Goal: Navigation & Orientation: Find specific page/section

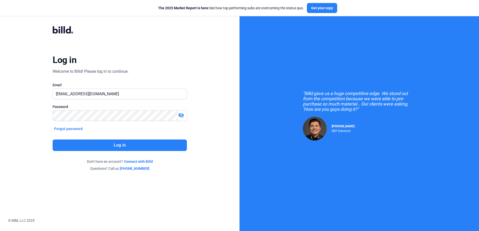
click at [129, 142] on button "Log in" at bounding box center [120, 146] width 134 height 12
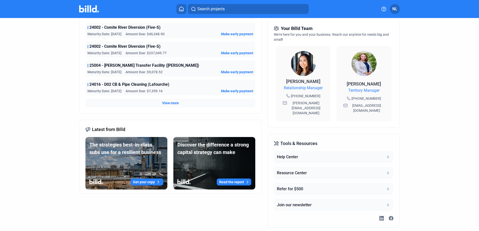
scroll to position [131, 0]
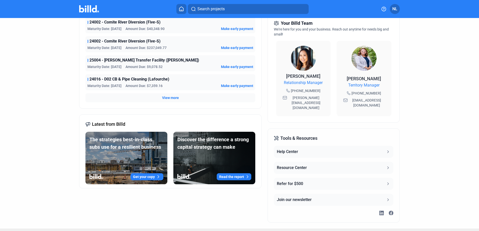
click at [97, 125] on span "Latest from Billd" at bounding box center [108, 124] width 33 height 7
click at [126, 121] on div "Latest from Billd" at bounding box center [170, 124] width 170 height 7
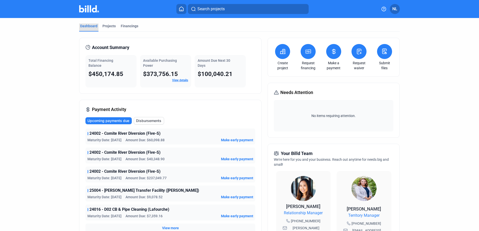
click at [94, 26] on div "Dashboard" at bounding box center [88, 26] width 17 height 5
click at [102, 24] on div "Projects" at bounding box center [108, 26] width 13 height 5
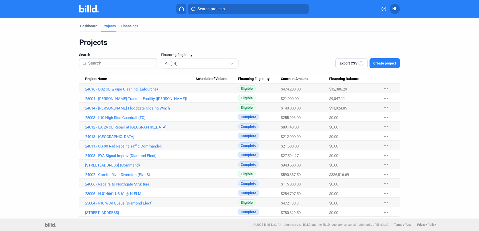
click at [126, 23] on mat-tab-group "Dashboard Projects Financings Projects Search Financing Eligibility All (14) Ex…" at bounding box center [239, 117] width 321 height 199
click at [125, 25] on div "Financings" at bounding box center [130, 26] width 18 height 5
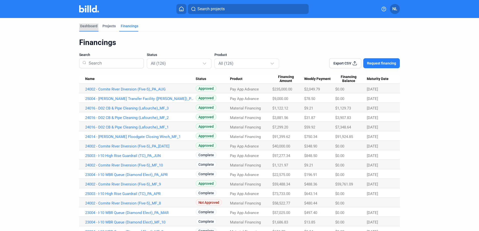
click at [91, 25] on div "Dashboard" at bounding box center [88, 26] width 17 height 5
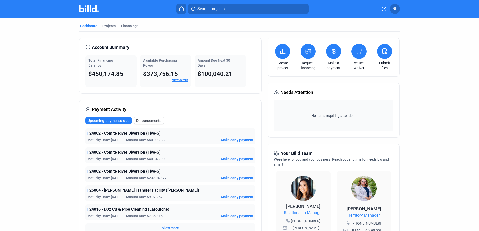
click at [183, 9] on icon at bounding box center [181, 9] width 4 height 4
click at [183, 9] on icon at bounding box center [181, 9] width 5 height 5
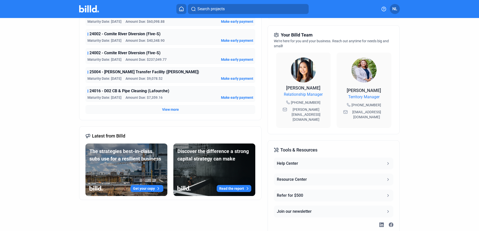
scroll to position [131, 0]
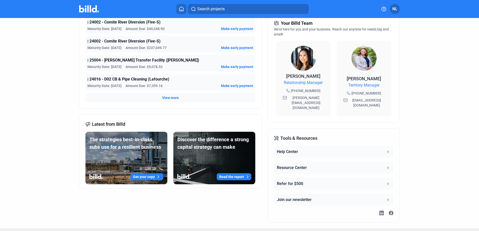
click at [142, 174] on button "Get your copy" at bounding box center [147, 177] width 33 height 7
